Goal: Information Seeking & Learning: Find specific fact

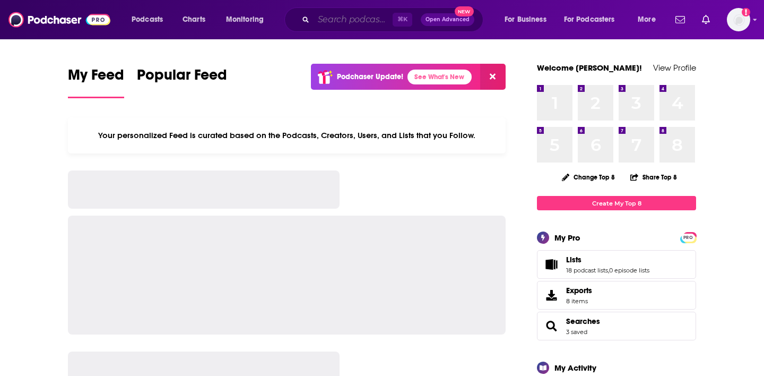
click at [328, 16] on input "Search podcasts, credits, & more..." at bounding box center [352, 19] width 79 height 17
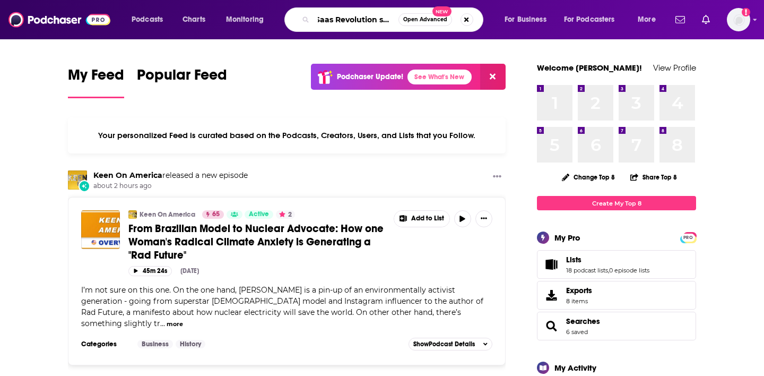
scroll to position [0, 10]
type input "Saas Revolution show"
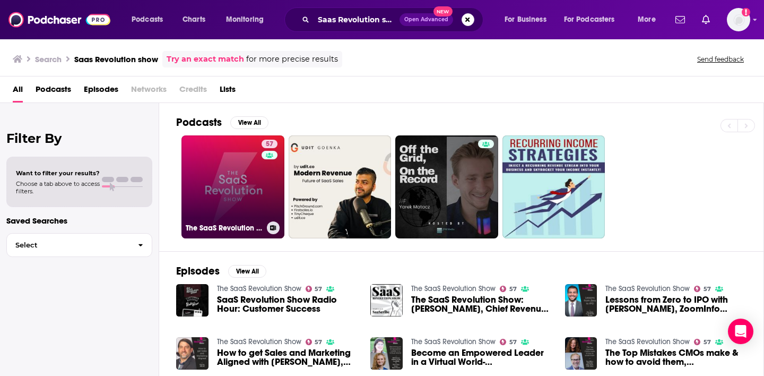
click at [230, 171] on link "57 The SaaS Revolution Show" at bounding box center [232, 186] width 103 height 103
